Goal: Complete application form

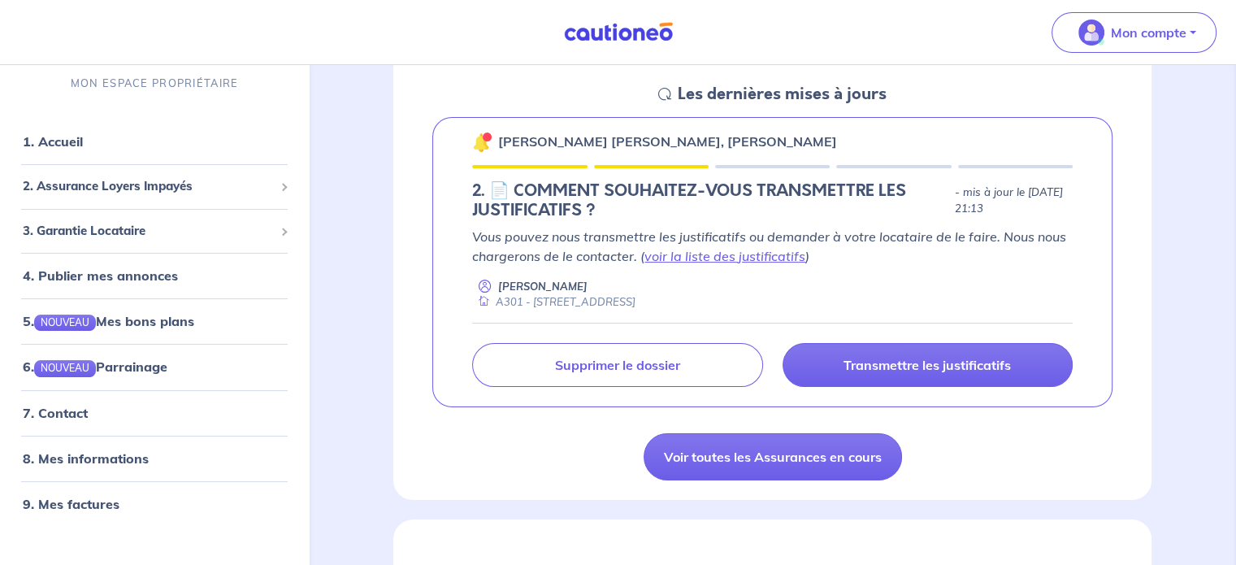
scroll to position [244, 0]
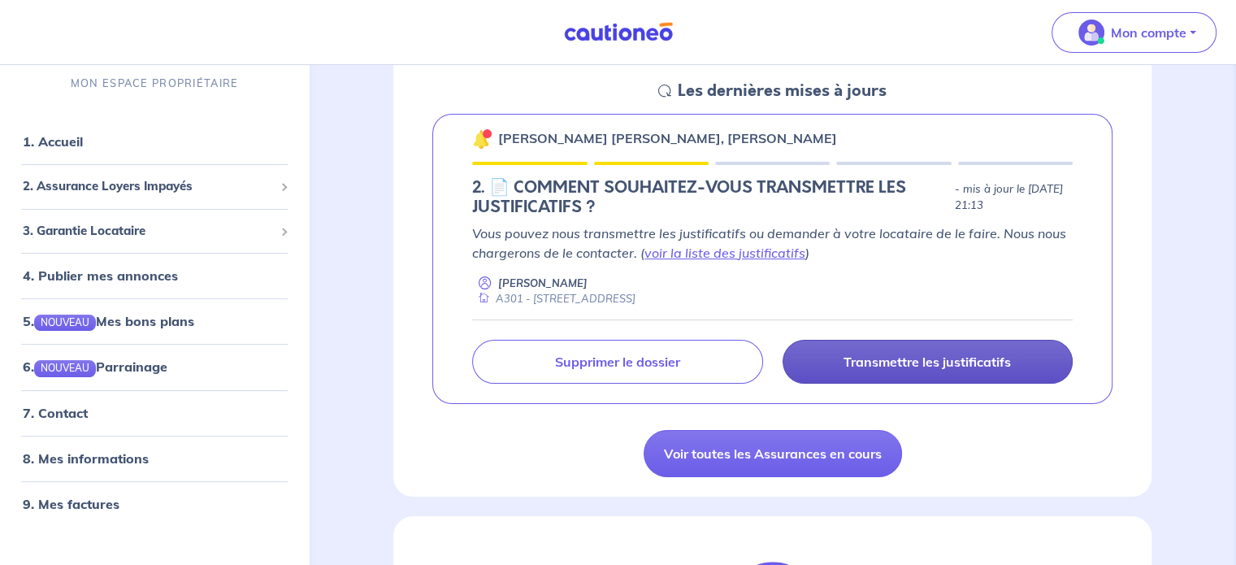
click at [850, 366] on p "Transmettre les justificatifs" at bounding box center [926, 361] width 167 height 16
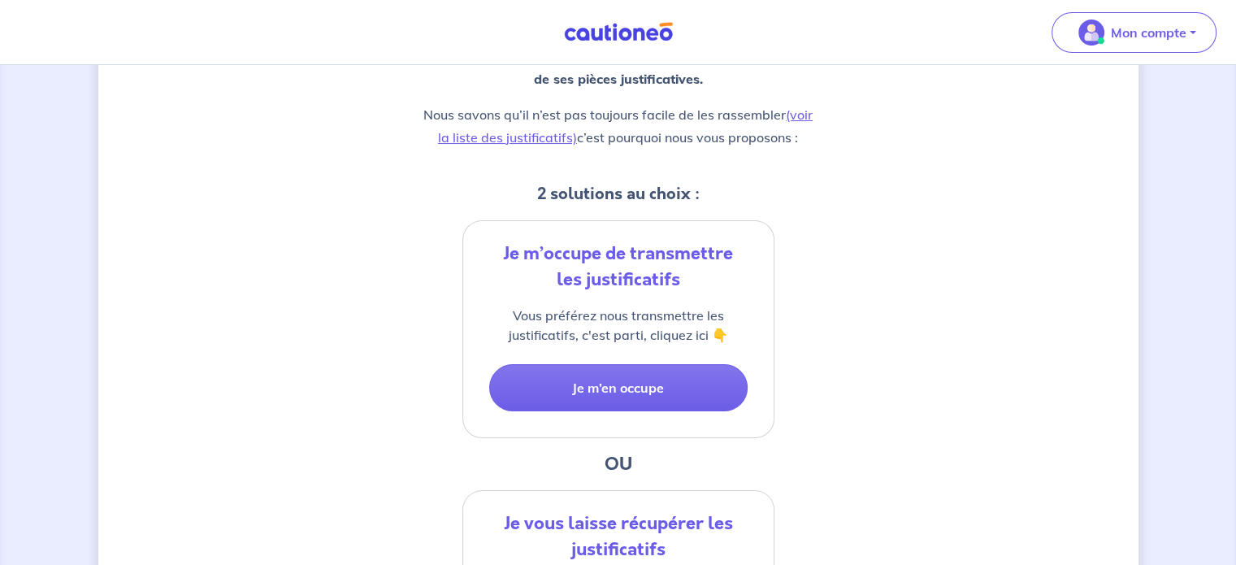
scroll to position [244, 0]
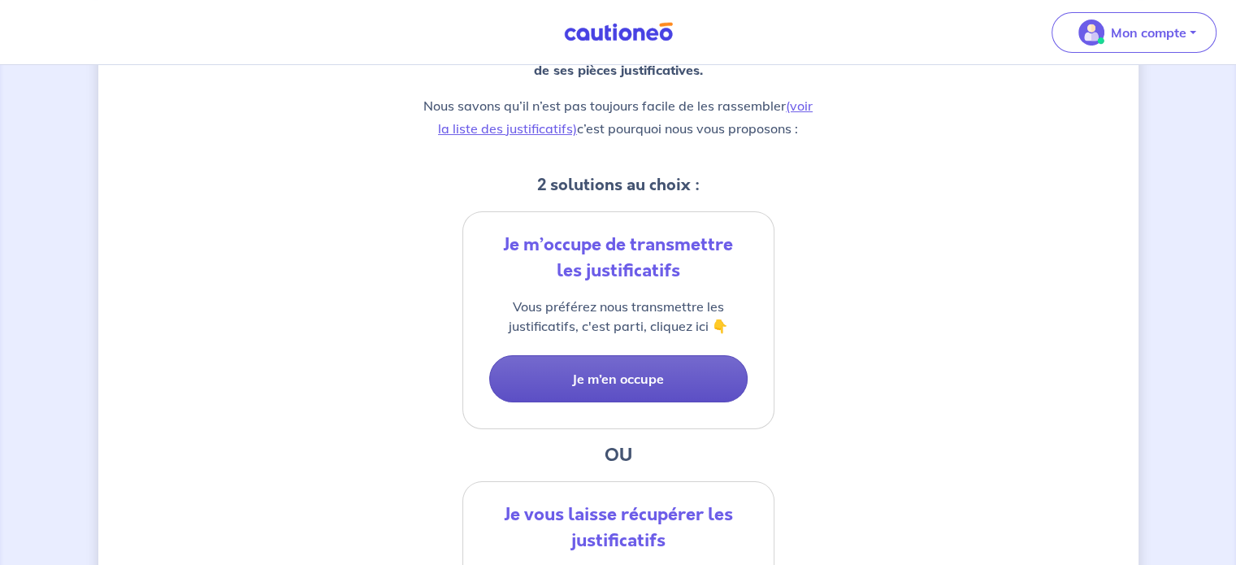
click at [630, 370] on button "Je m’en occupe" at bounding box center [618, 378] width 258 height 47
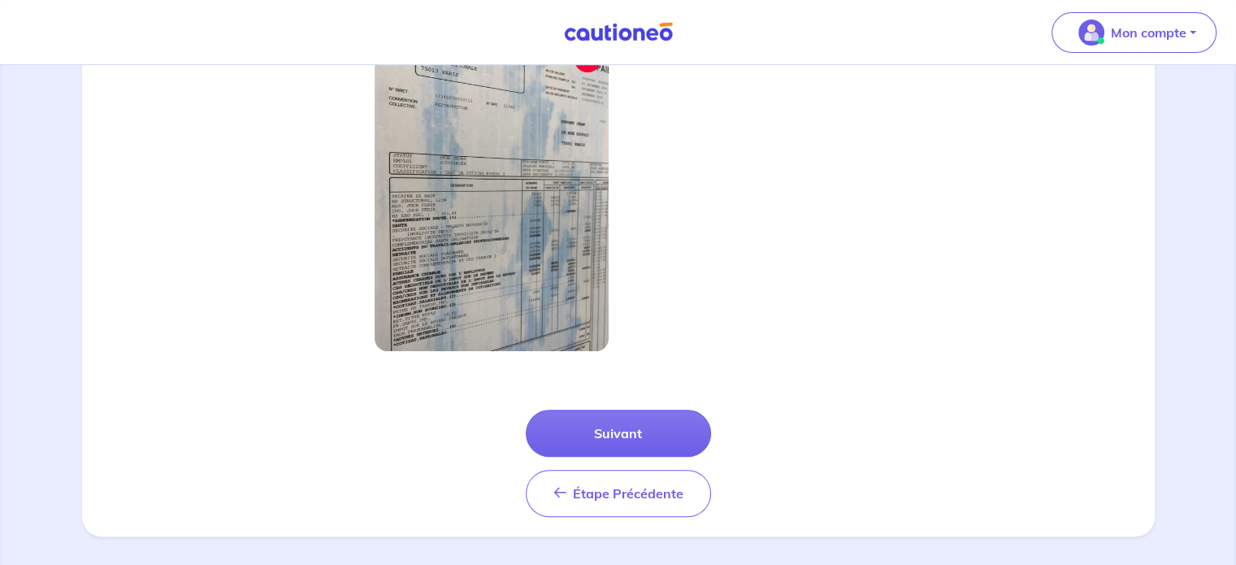
scroll to position [598, 0]
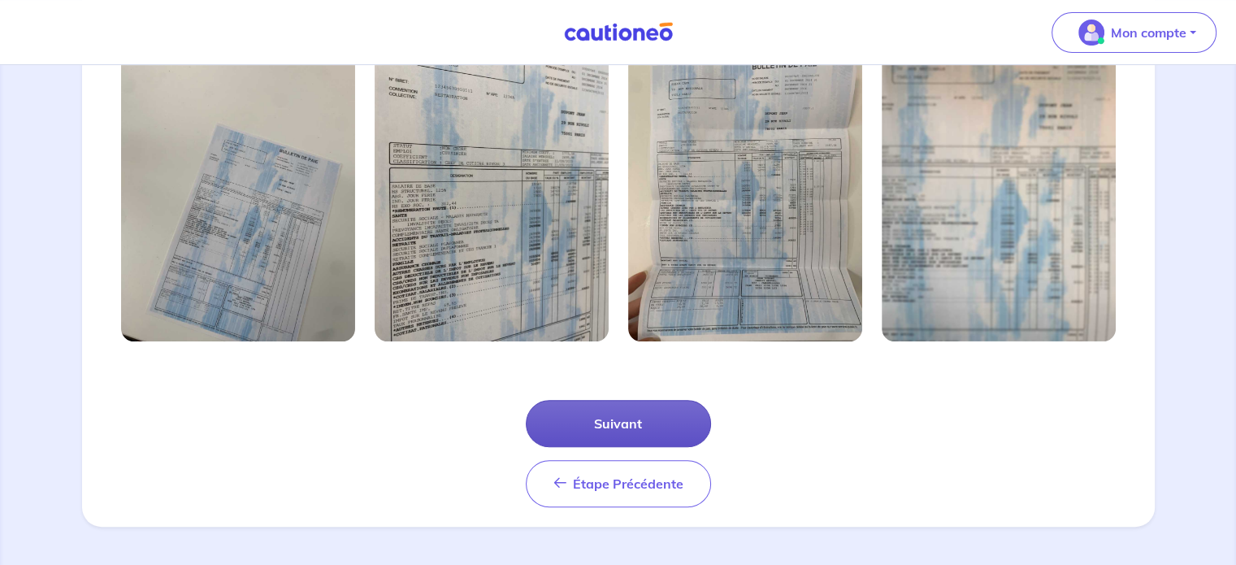
click at [624, 426] on button "Suivant" at bounding box center [618, 423] width 185 height 47
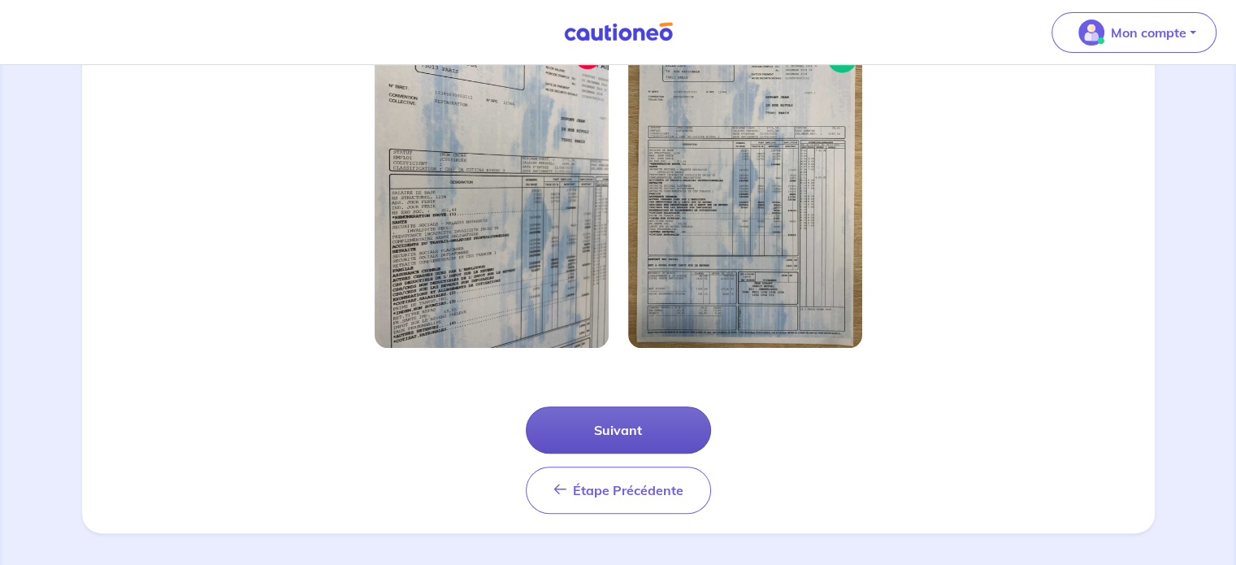
scroll to position [520, 0]
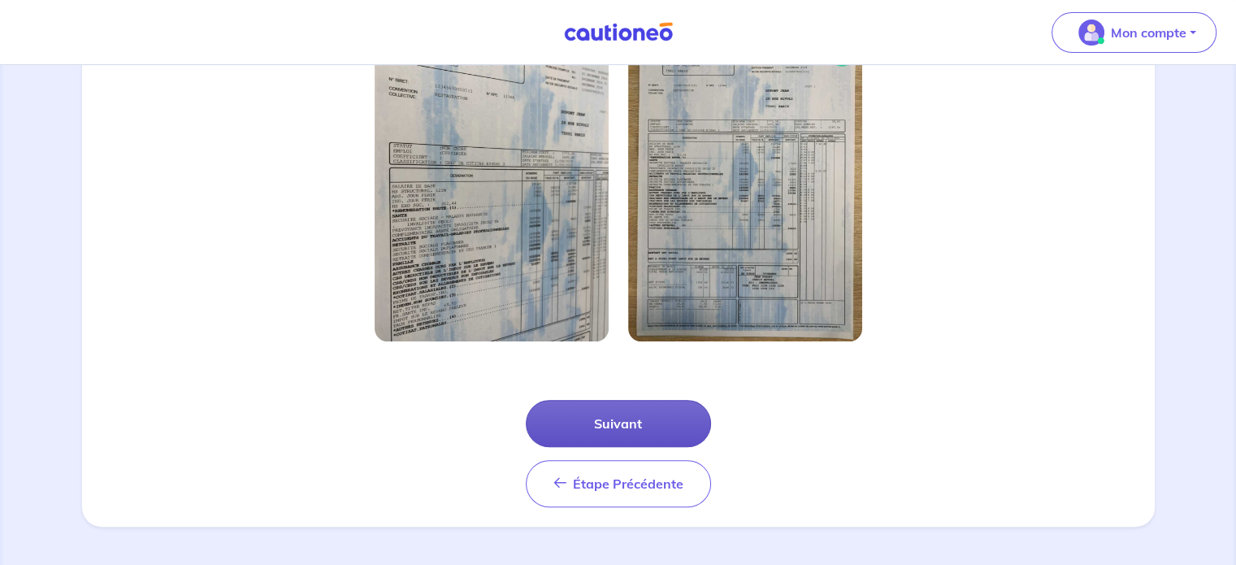
click at [624, 422] on button "Suivant" at bounding box center [618, 423] width 185 height 47
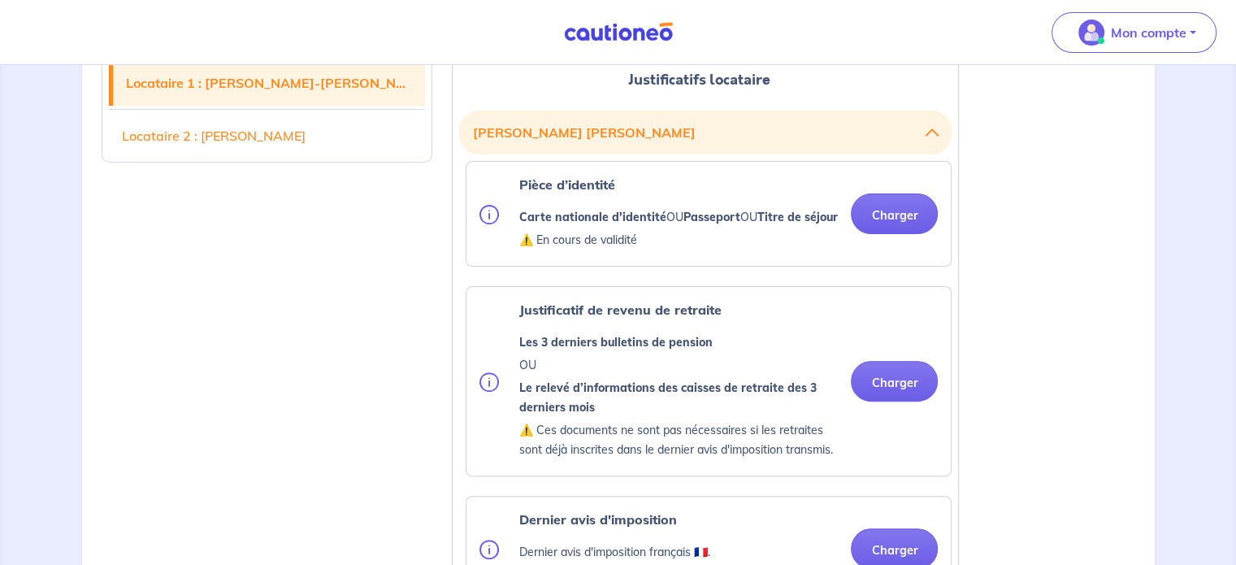
scroll to position [487, 0]
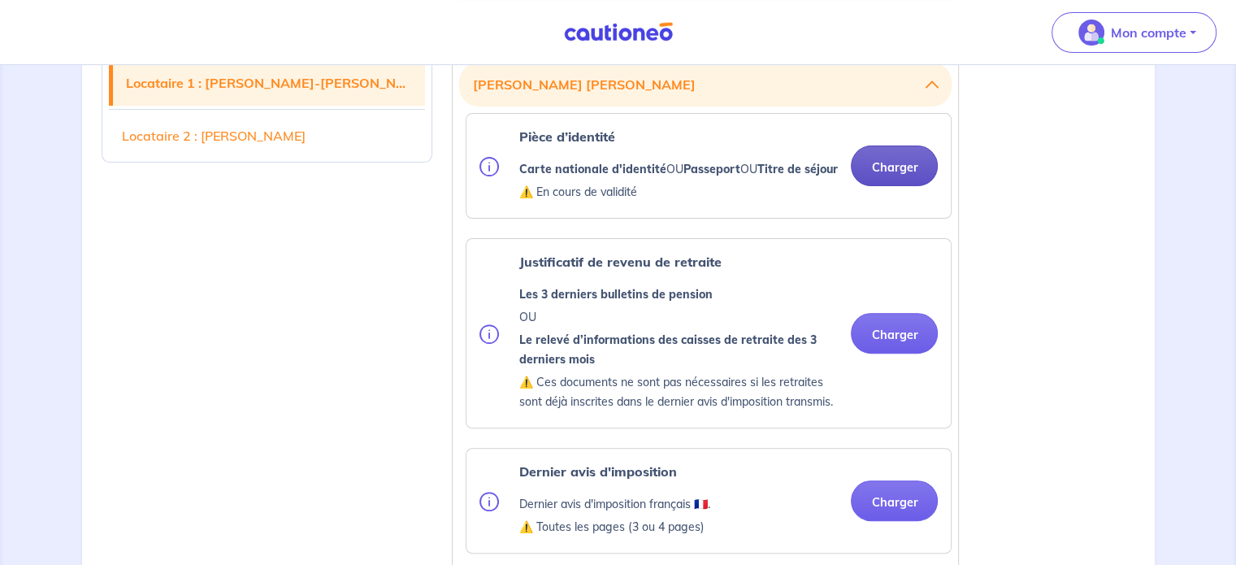
click at [881, 173] on button "Charger" at bounding box center [893, 165] width 87 height 41
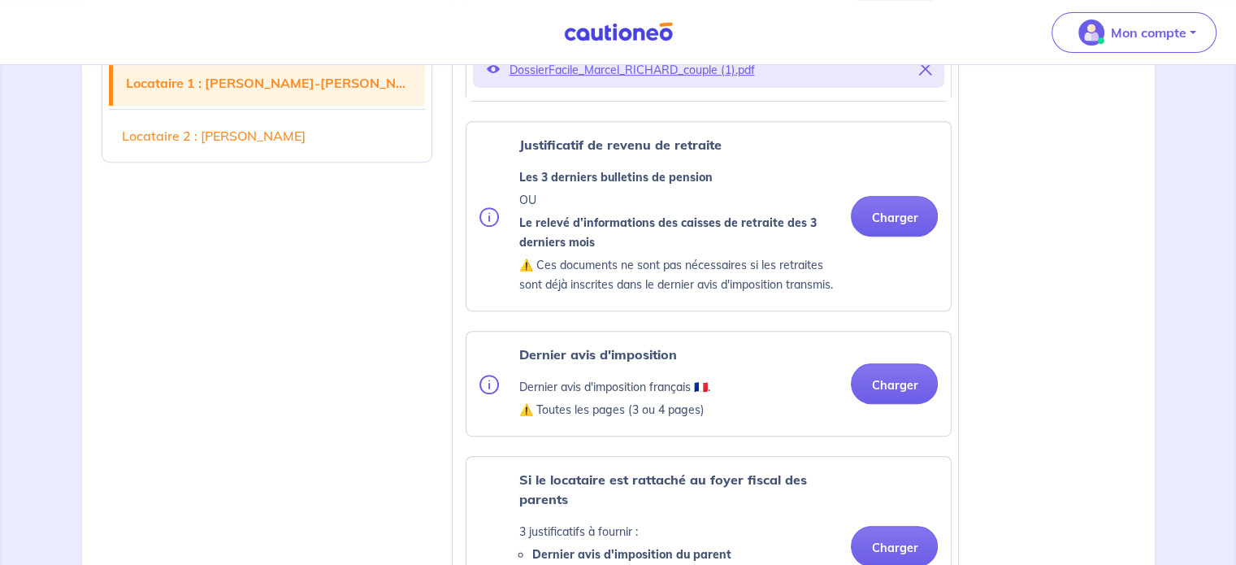
scroll to position [569, 0]
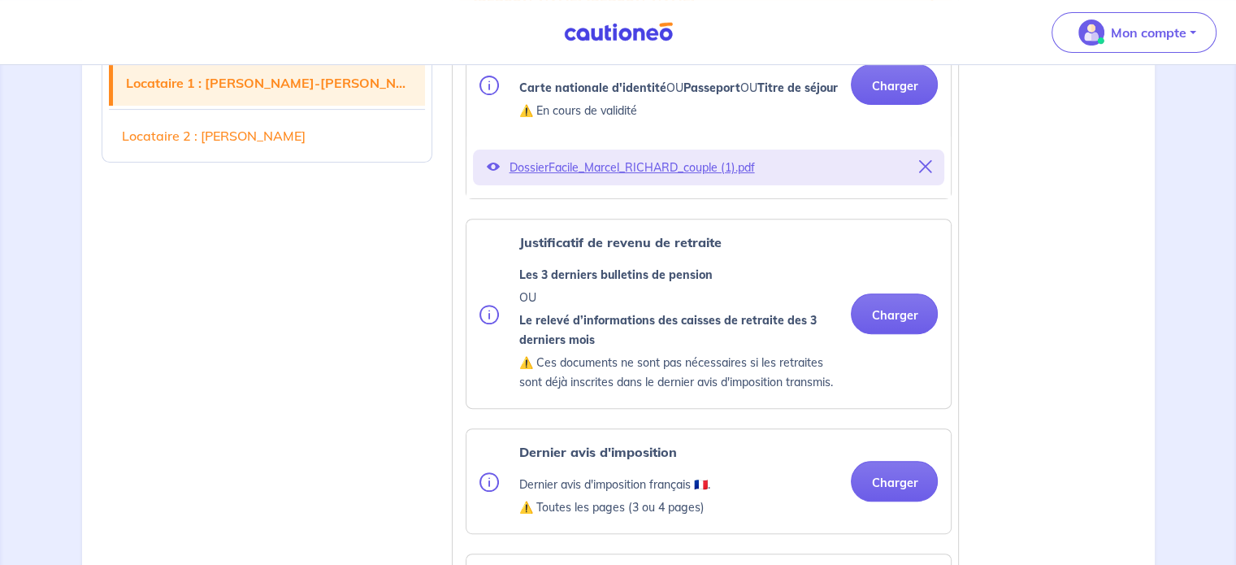
click at [918, 173] on icon at bounding box center [924, 166] width 13 height 13
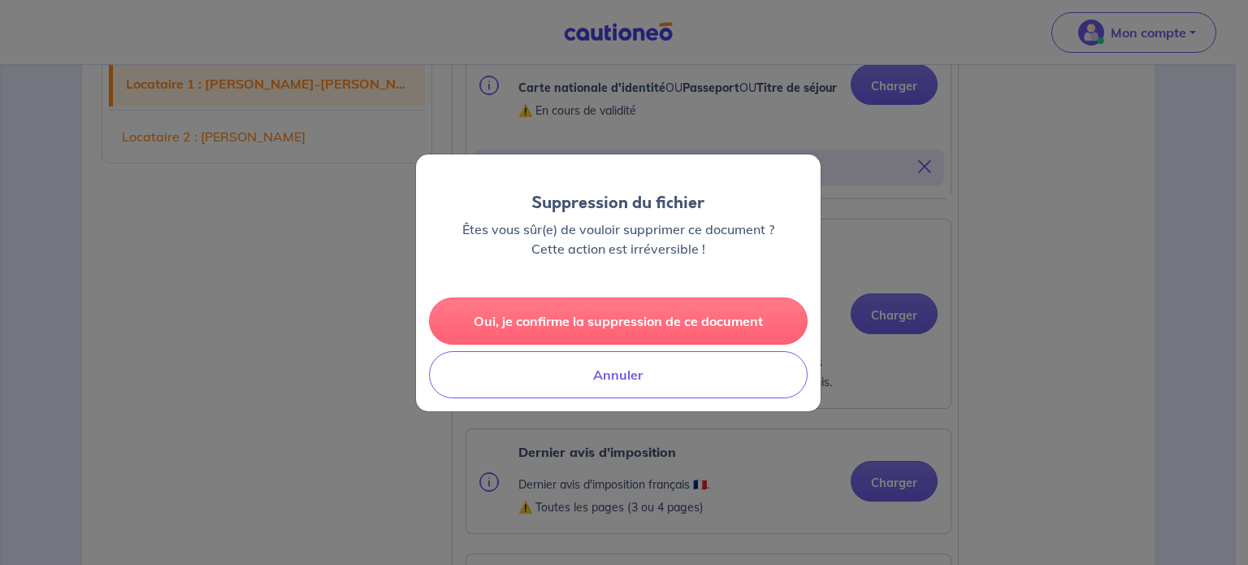
click at [623, 321] on button "Oui, je confirme la suppression de ce document" at bounding box center [618, 320] width 379 height 47
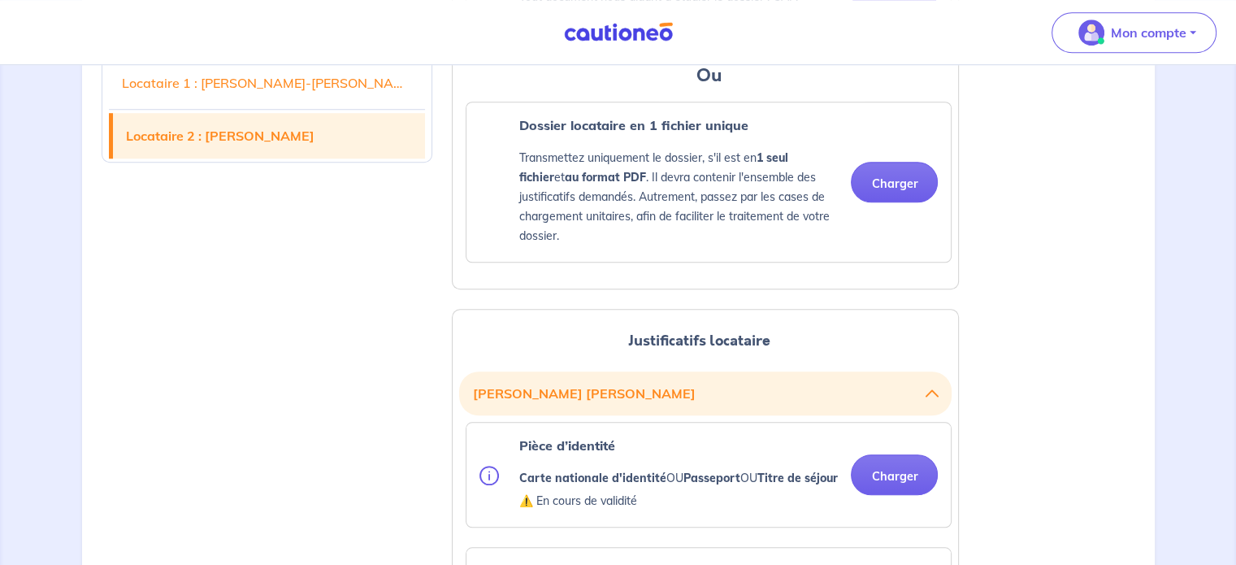
scroll to position [1300, 0]
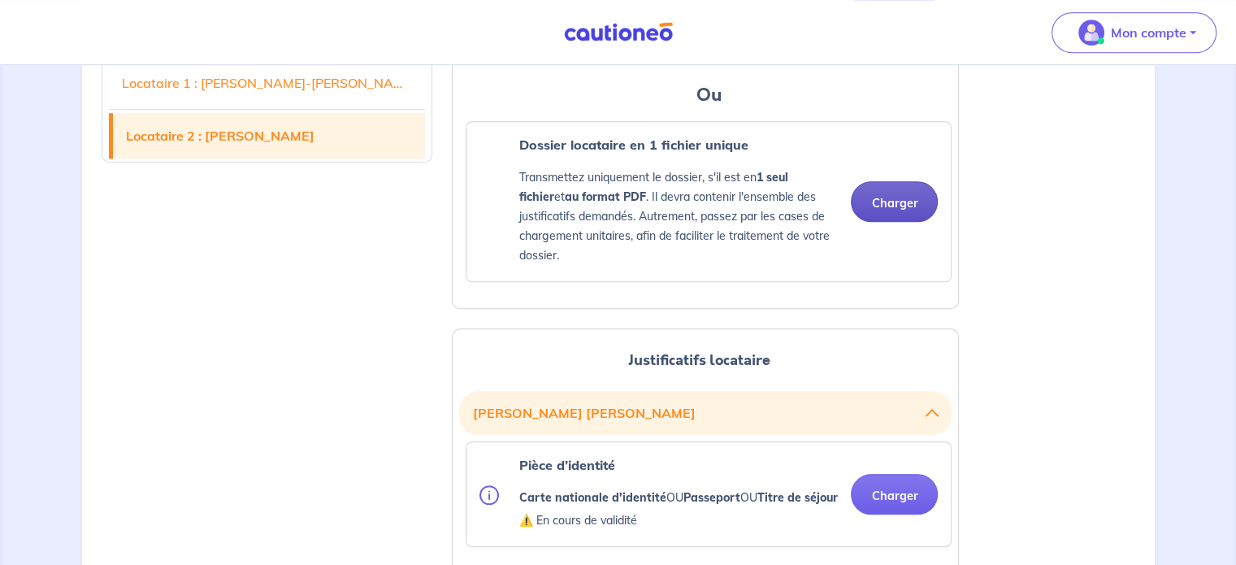
click at [898, 214] on button "Charger" at bounding box center [893, 201] width 87 height 41
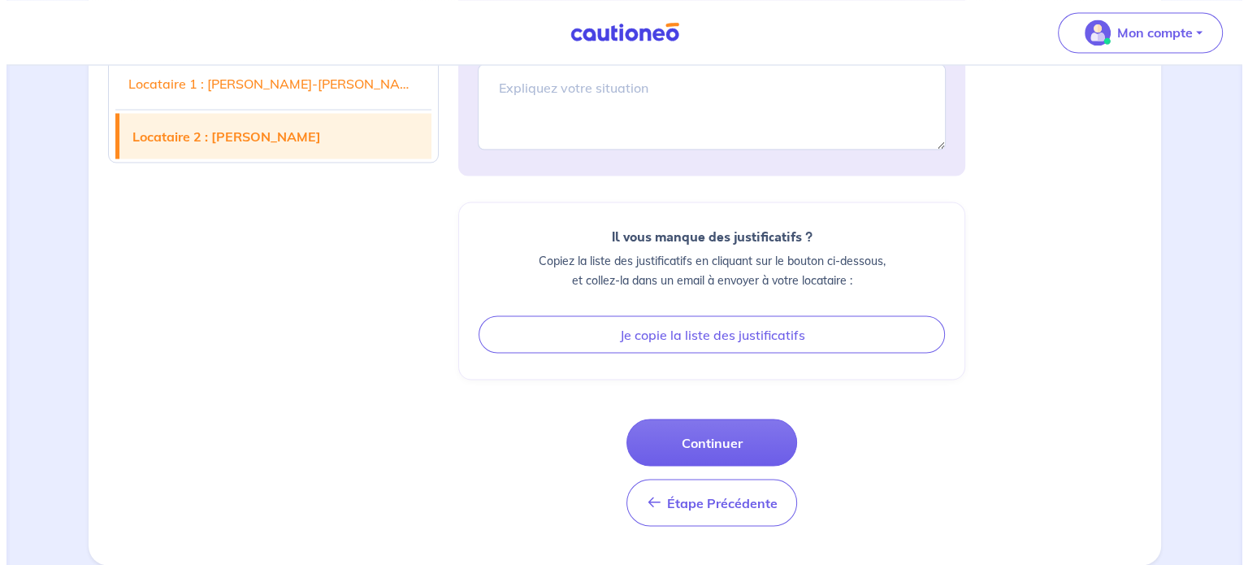
scroll to position [3035, 0]
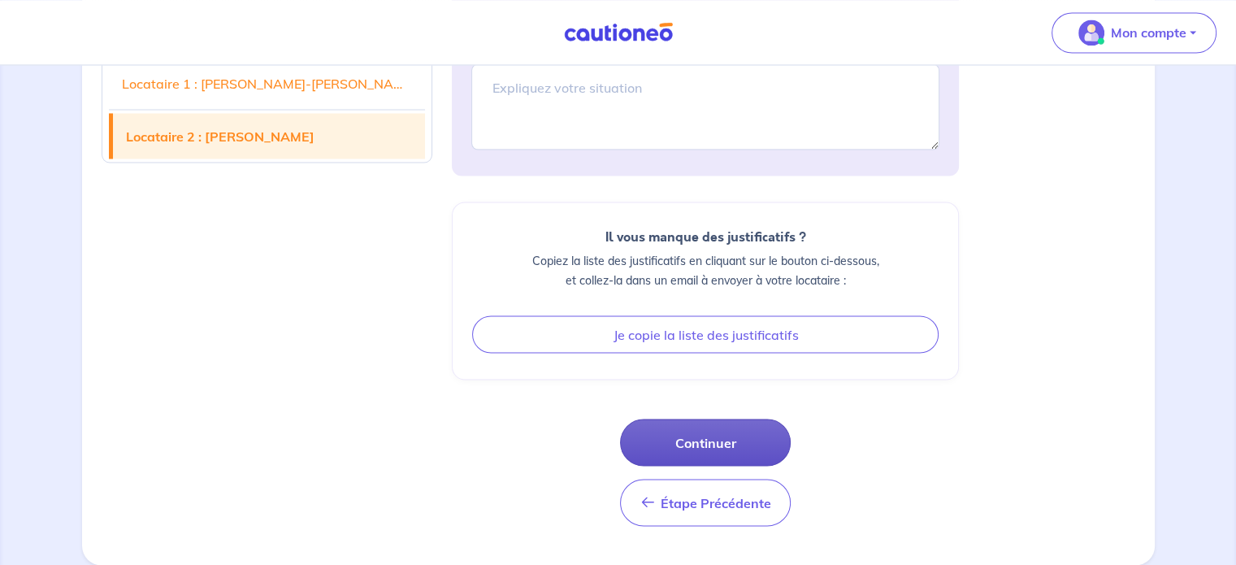
click at [741, 435] on button "Continuer" at bounding box center [705, 441] width 171 height 47
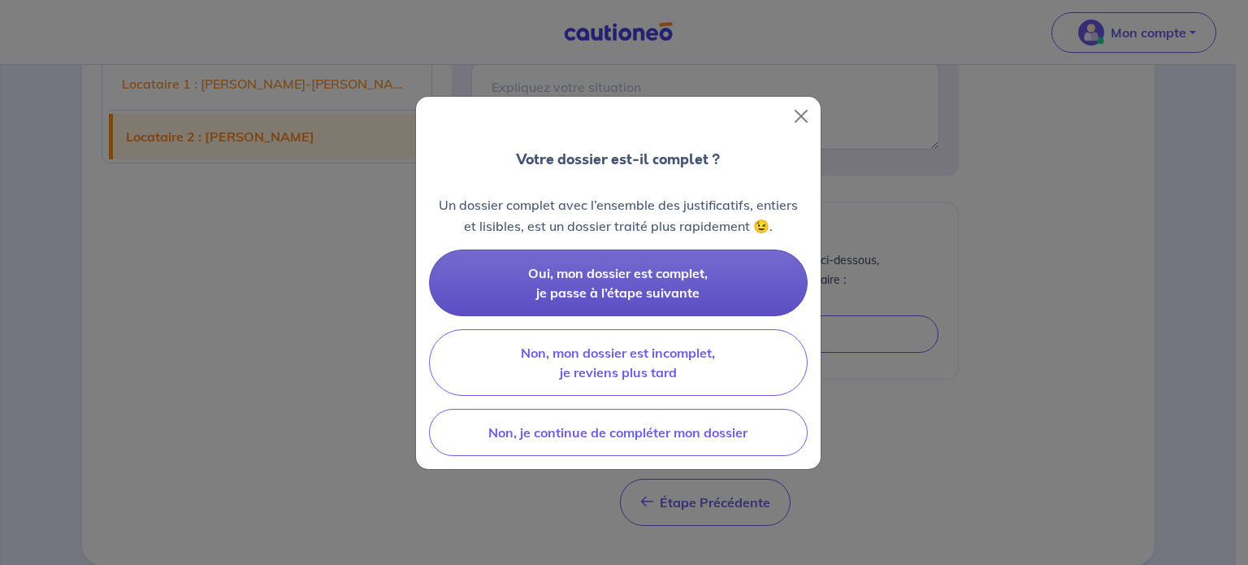
click at [654, 269] on span "Oui, mon dossier est complet, je passe à l’étape suivante" at bounding box center [618, 283] width 180 height 36
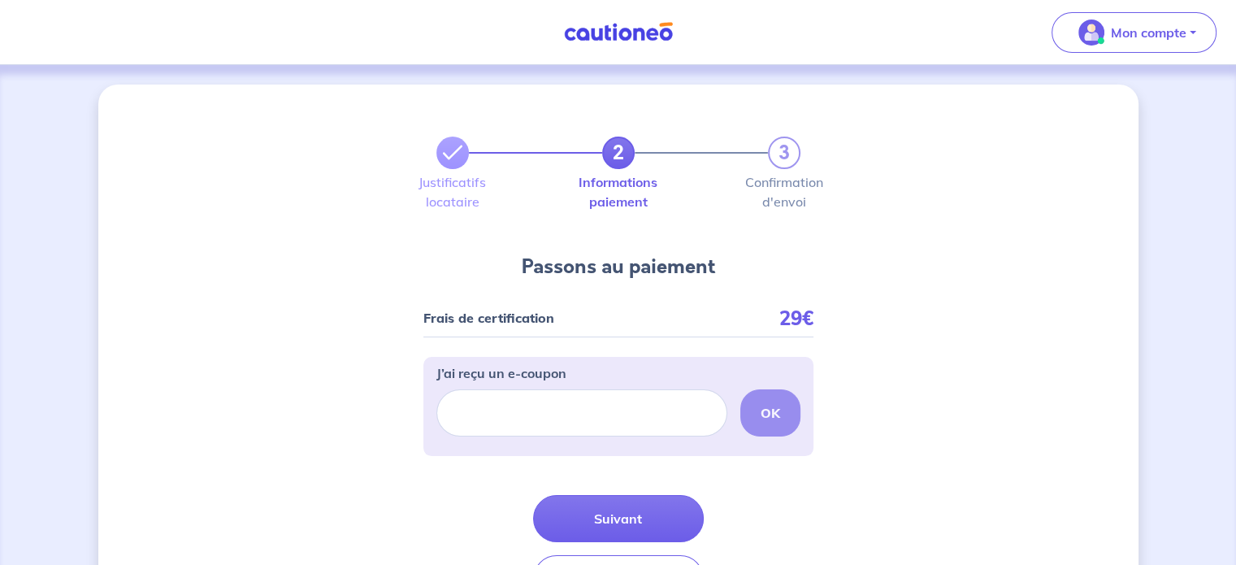
drag, startPoint x: 558, startPoint y: 363, endPoint x: 760, endPoint y: 421, distance: 210.3
click at [760, 421] on div "OK" at bounding box center [618, 412] width 364 height 47
click at [773, 413] on div "OK" at bounding box center [618, 412] width 364 height 47
click at [562, 375] on p "J’ai reçu un e-coupon" at bounding box center [501, 372] width 130 height 19
click at [562, 389] on input "J’ai reçu un e-coupon" at bounding box center [581, 412] width 291 height 47
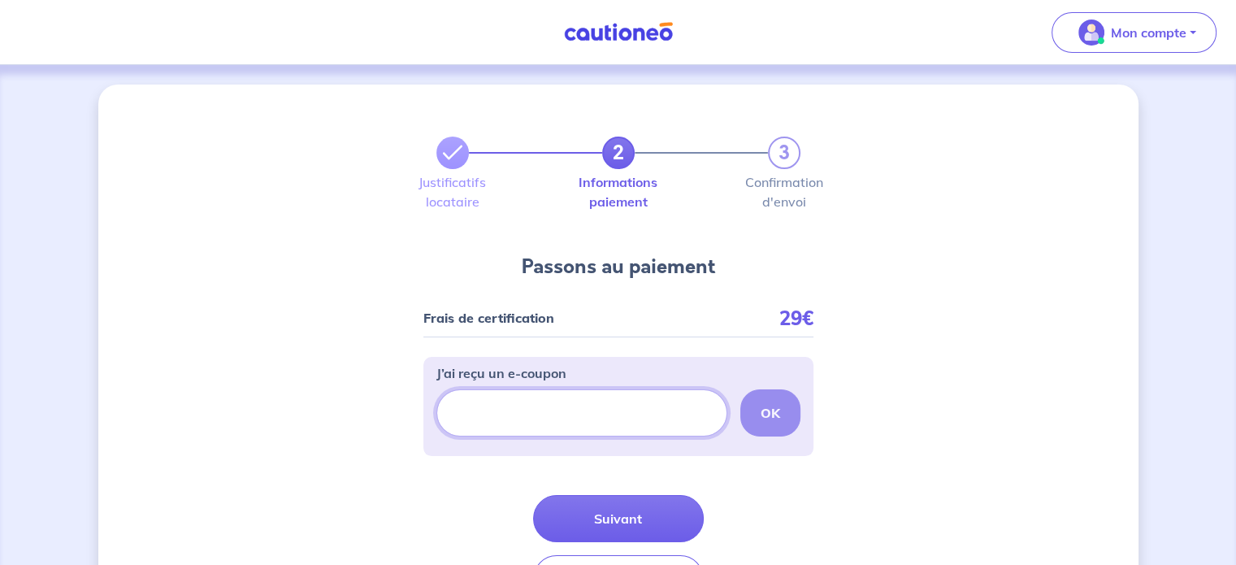
paste input "[URL][DOMAIN_NAME][PERSON_NAME]"
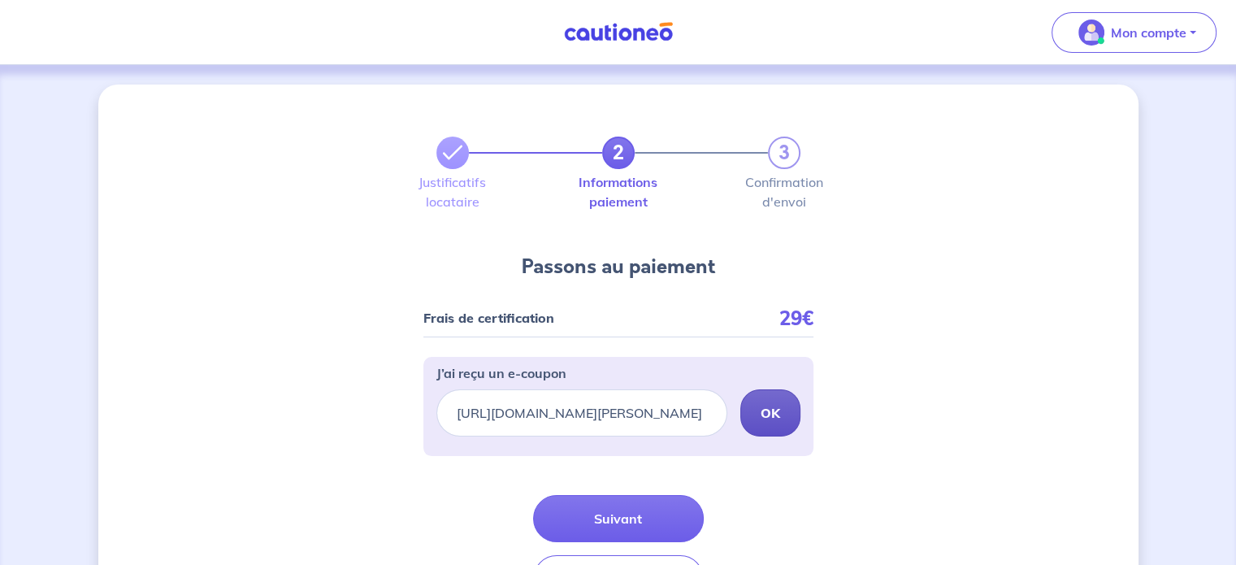
click at [767, 405] on strong "OK" at bounding box center [769, 413] width 19 height 16
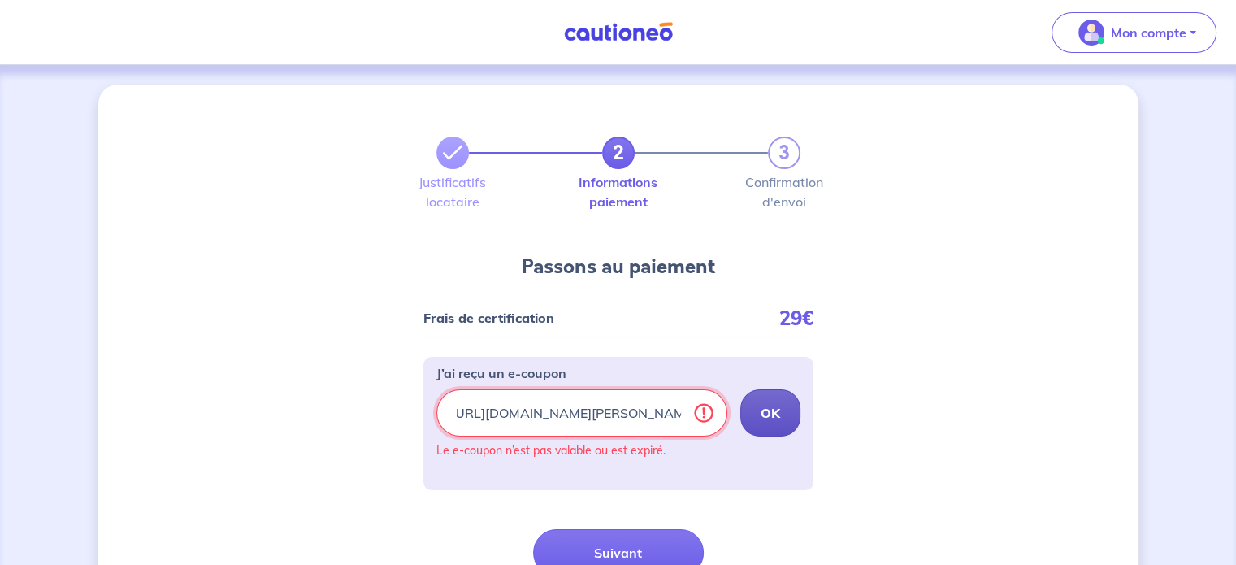
scroll to position [0, 0]
drag, startPoint x: 686, startPoint y: 411, endPoint x: 356, endPoint y: 427, distance: 331.0
click at [356, 427] on div "2 3 Justificatifs locataire Informations paiement Confirmation d'envoi Passons …" at bounding box center [618, 389] width 1040 height 610
type input "amin-628"
drag, startPoint x: 578, startPoint y: 416, endPoint x: 296, endPoint y: 426, distance: 282.0
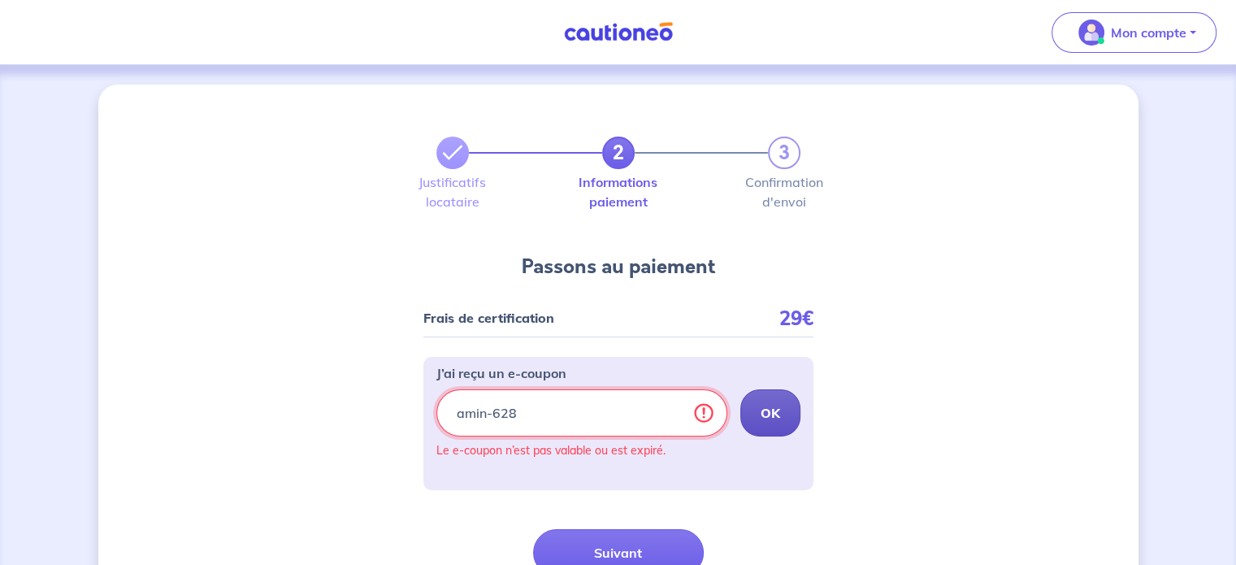
click at [296, 425] on div "2 3 Justificatifs locataire Informations paiement Confirmation d'envoi Passons …" at bounding box center [618, 389] width 1040 height 610
paste input "[URL][DOMAIN_NAME]"
click at [760, 409] on strong "OK" at bounding box center [769, 413] width 19 height 16
drag, startPoint x: 691, startPoint y: 415, endPoint x: 405, endPoint y: 452, distance: 289.1
click at [405, 452] on div "2 3 Justificatifs locataire Informations paiement Confirmation d'envoi Passons …" at bounding box center [618, 389] width 1040 height 610
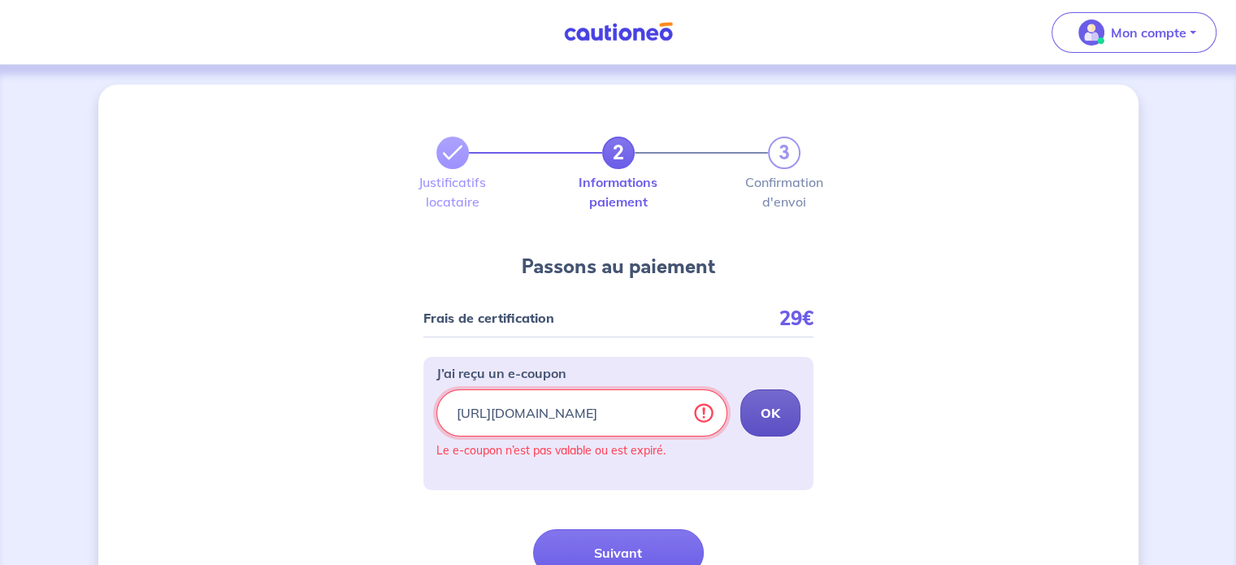
type input "umel-649n"
drag, startPoint x: 539, startPoint y: 412, endPoint x: 421, endPoint y: 435, distance: 120.1
click at [421, 435] on div "2 3 Justificatifs locataire Informations paiement Confirmation d'envoi Passons …" at bounding box center [618, 389] width 1040 height 610
paste input "[URL][DOMAIN_NAME]"
click at [766, 415] on strong "OK" at bounding box center [769, 413] width 19 height 16
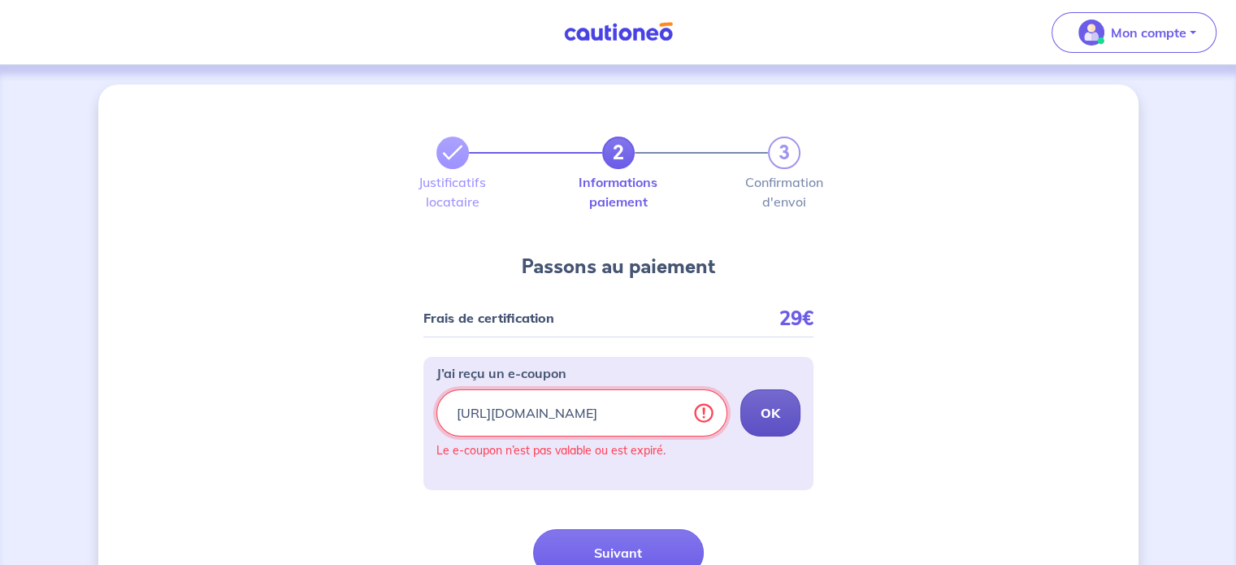
drag, startPoint x: 677, startPoint y: 413, endPoint x: 385, endPoint y: 418, distance: 291.7
click at [385, 418] on div "2 3 Justificatifs locataire Informations paiement Confirmation d'envoi Passons …" at bounding box center [618, 389] width 1040 height 610
type input "masc-5931"
drag, startPoint x: 526, startPoint y: 410, endPoint x: 331, endPoint y: 426, distance: 195.6
click at [331, 426] on div "2 3 Justificatifs locataire Informations paiement Confirmation d'envoi Passons …" at bounding box center [618, 389] width 1040 height 610
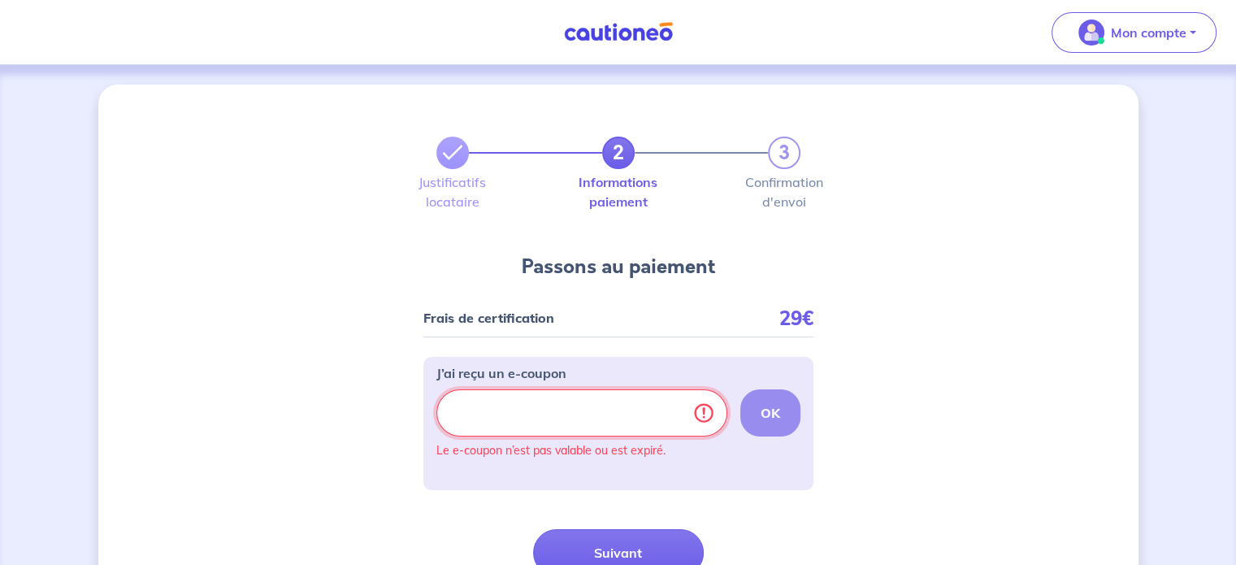
click at [491, 415] on input "J’ai reçu un e-coupon" at bounding box center [581, 412] width 291 height 47
click at [780, 413] on button "OK" at bounding box center [770, 412] width 60 height 47
drag, startPoint x: 534, startPoint y: 403, endPoint x: 387, endPoint y: 403, distance: 147.0
click at [387, 403] on div "2 3 Justificatifs locataire Informations paiement Confirmation d'envoi Passons …" at bounding box center [618, 389] width 1040 height 610
type input "CAUTIONEO"
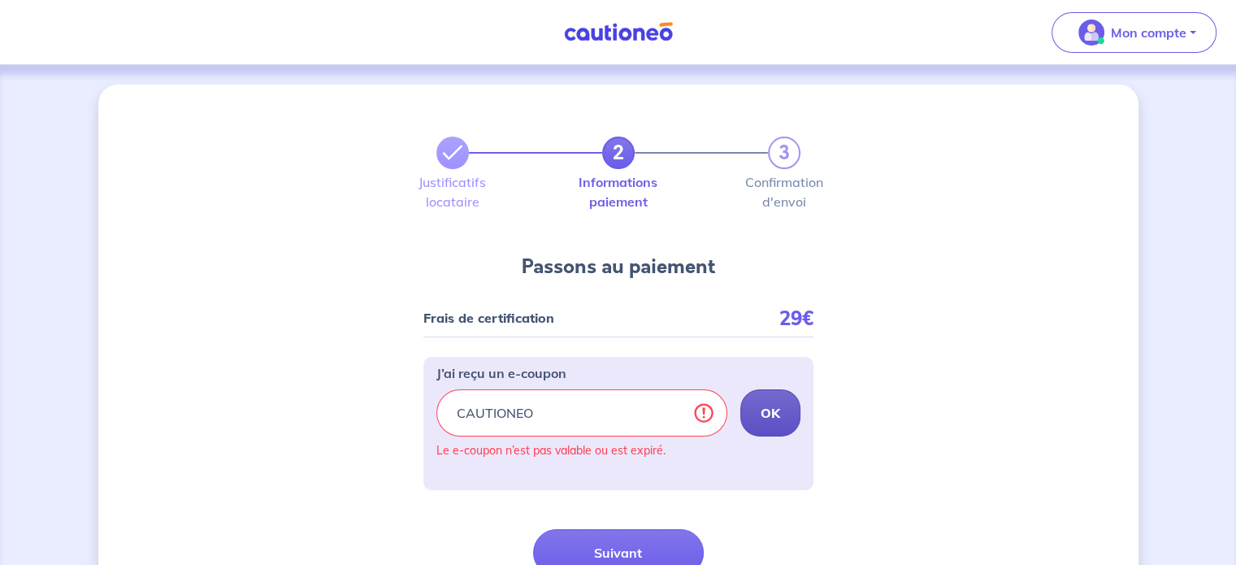
click at [769, 413] on strong "OK" at bounding box center [769, 413] width 19 height 16
click at [697, 412] on input "CAUTIONEO" at bounding box center [581, 412] width 291 height 47
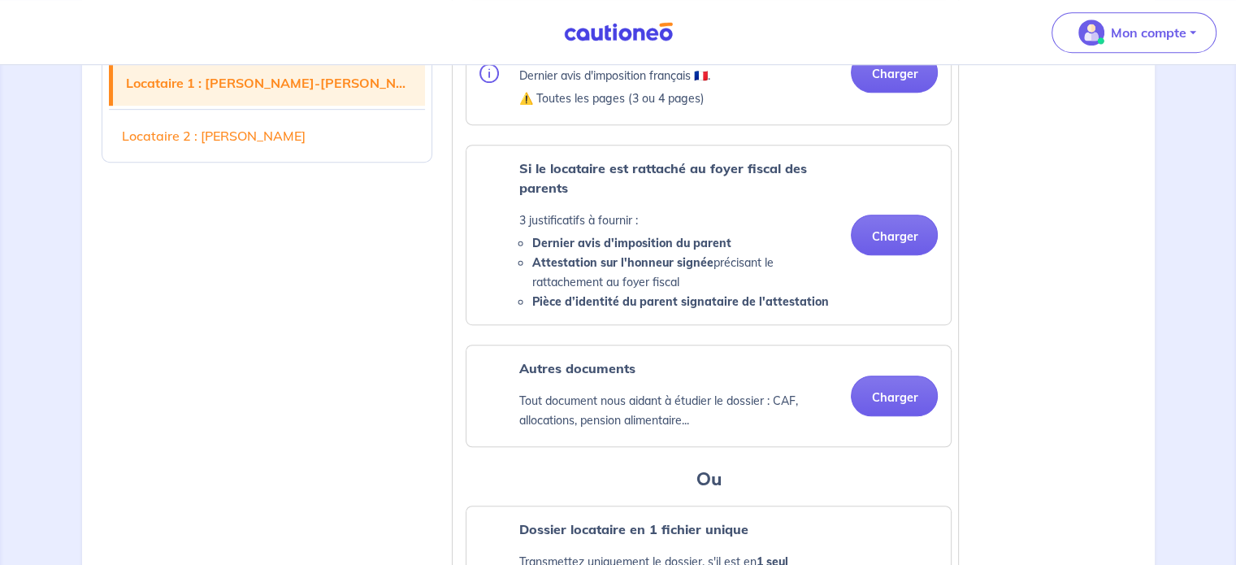
scroll to position [894, 0]
